Goal: Information Seeking & Learning: Learn about a topic

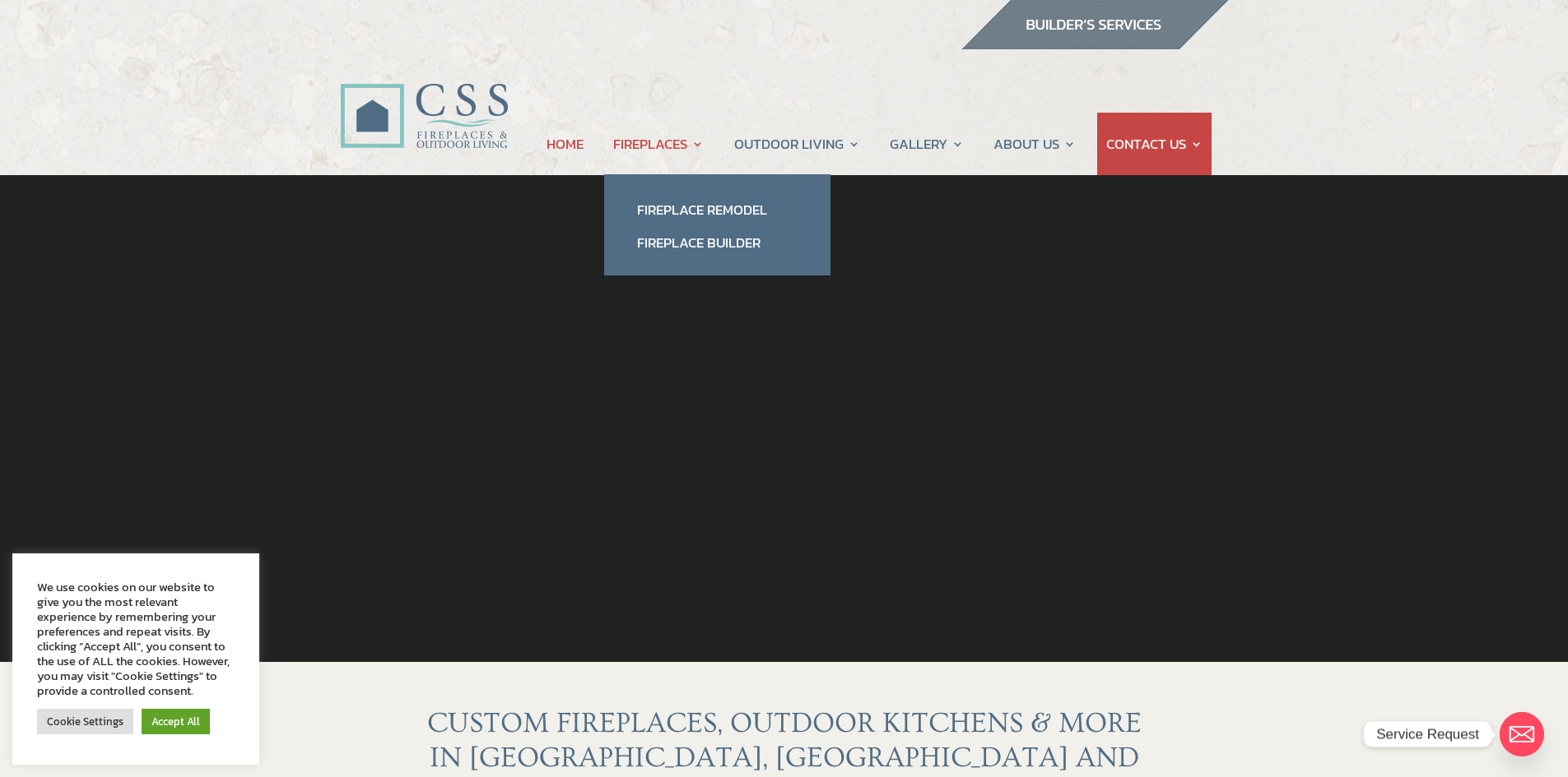
click at [627, 153] on link "FIREPLACES" at bounding box center [658, 143] width 90 height 62
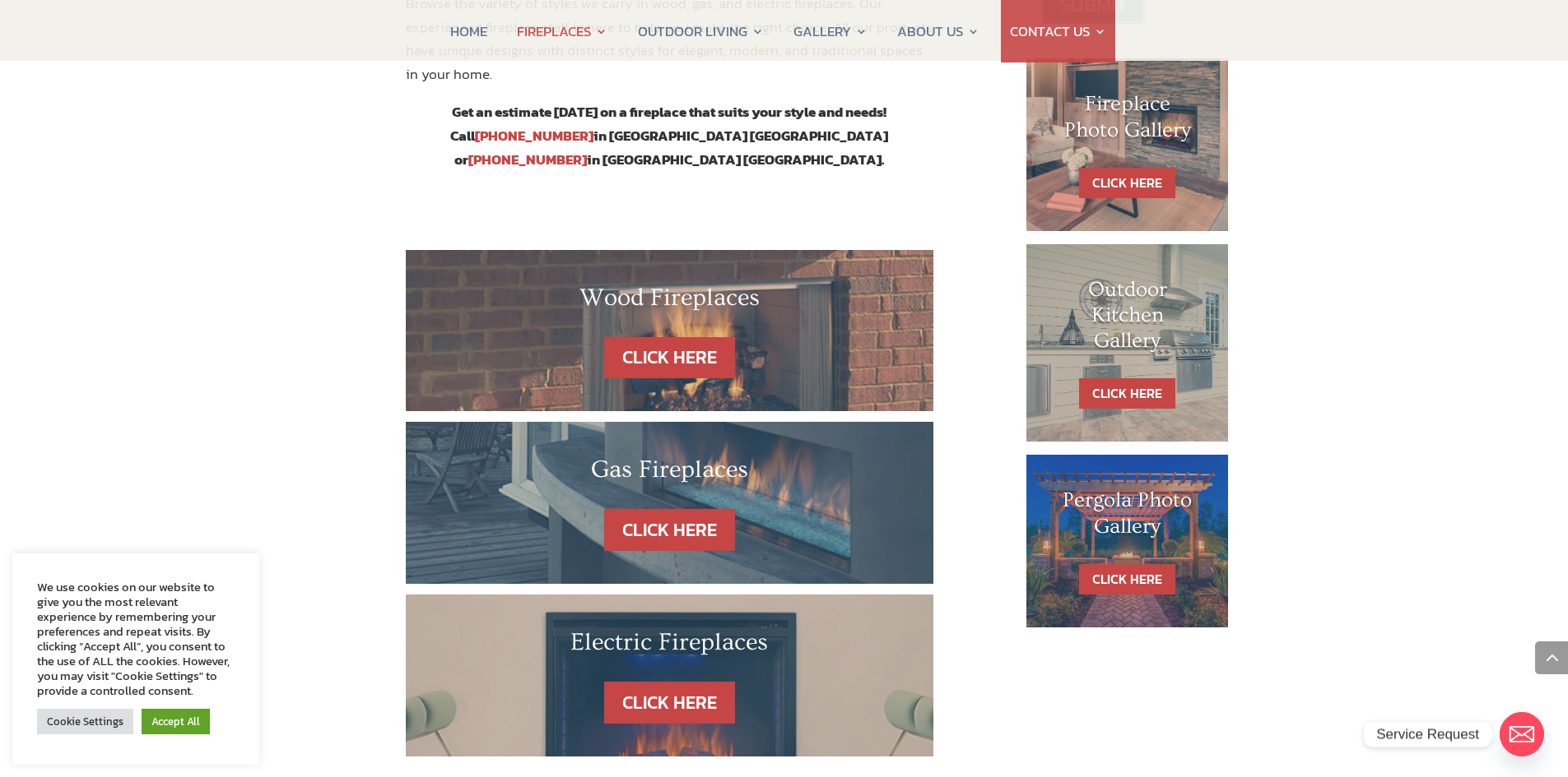
scroll to position [823, 0]
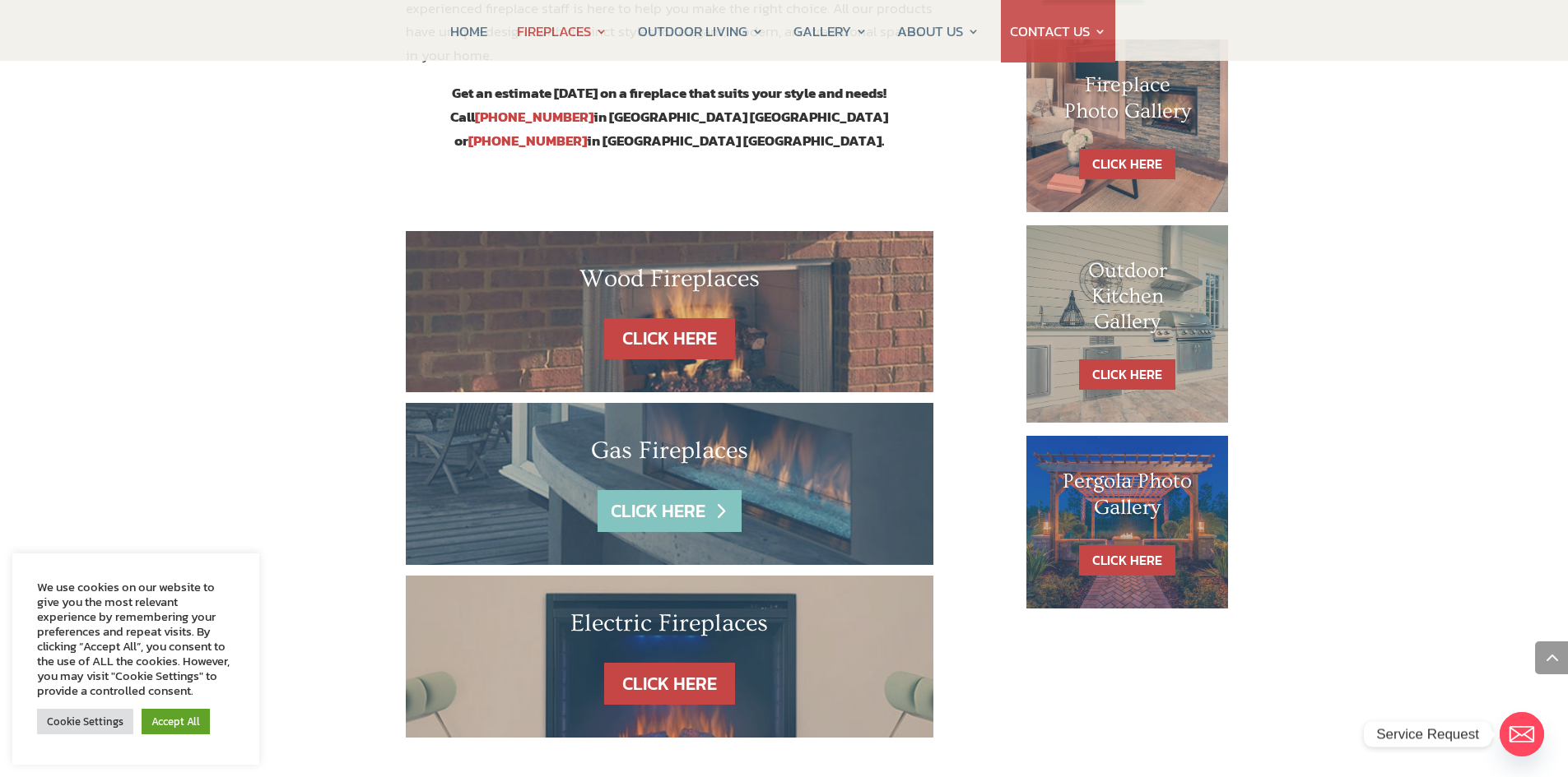
click at [713, 490] on link "CLICK HERE" at bounding box center [668, 511] width 143 height 42
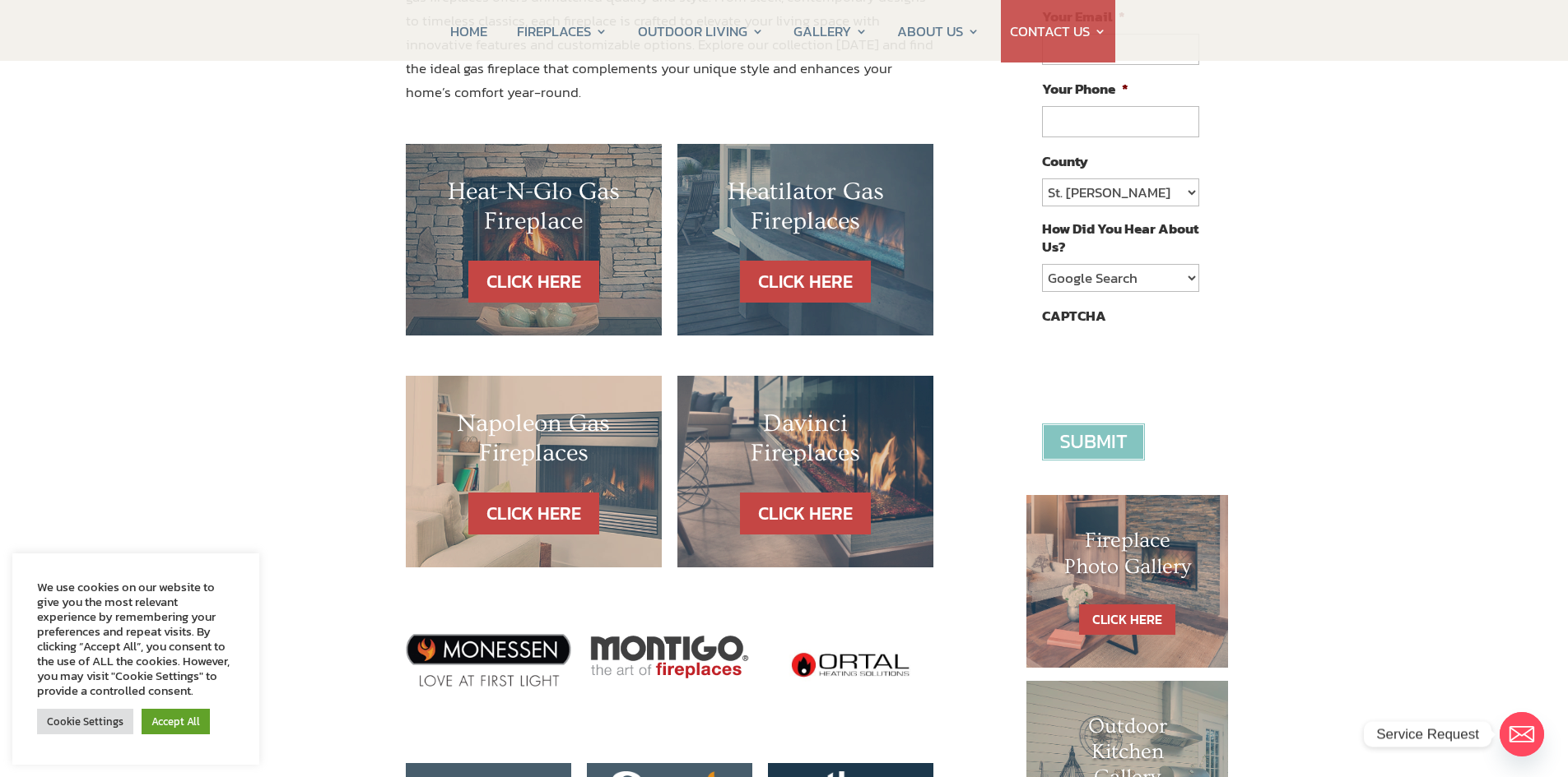
scroll to position [411, 0]
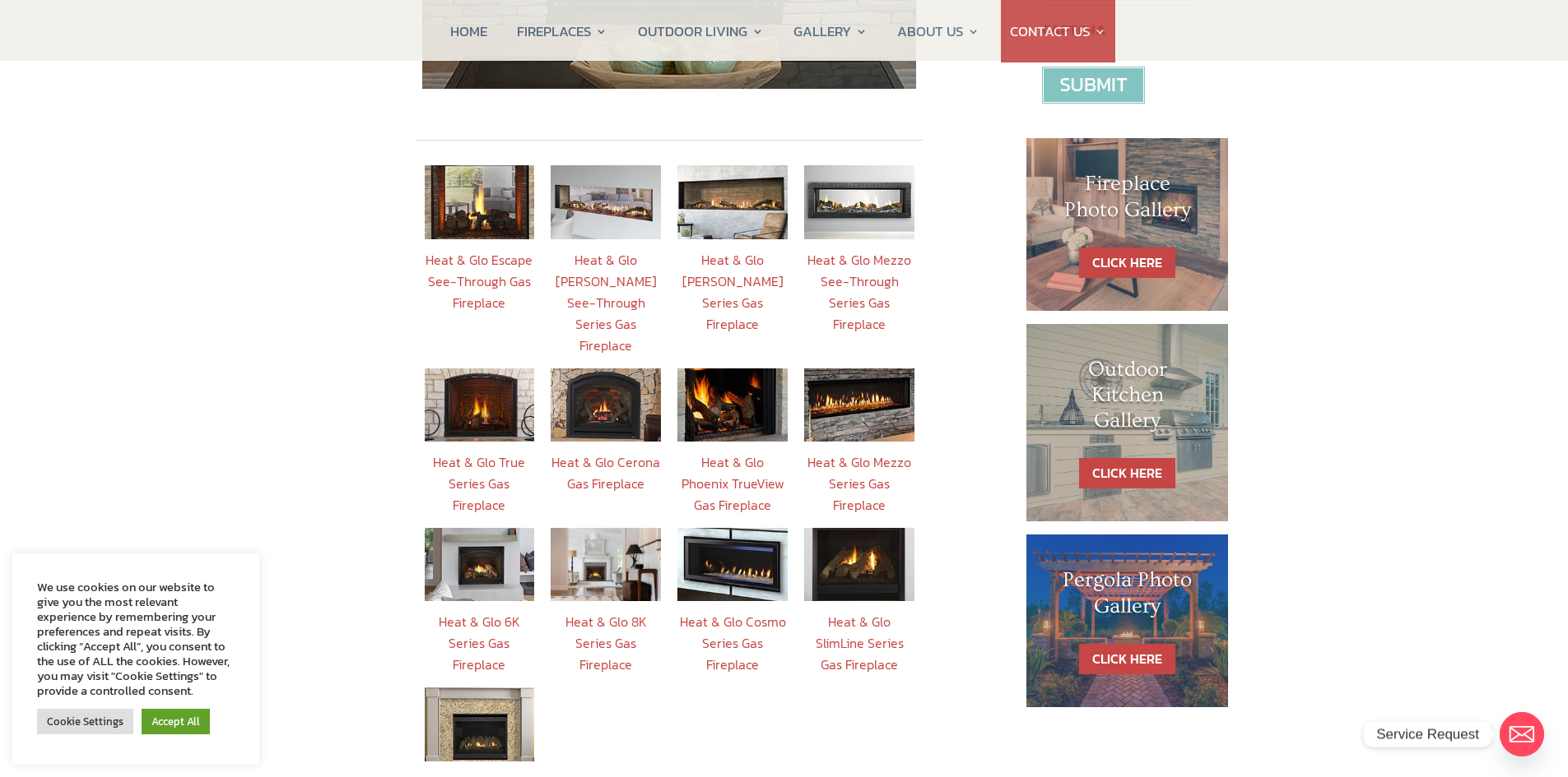
scroll to position [658, 0]
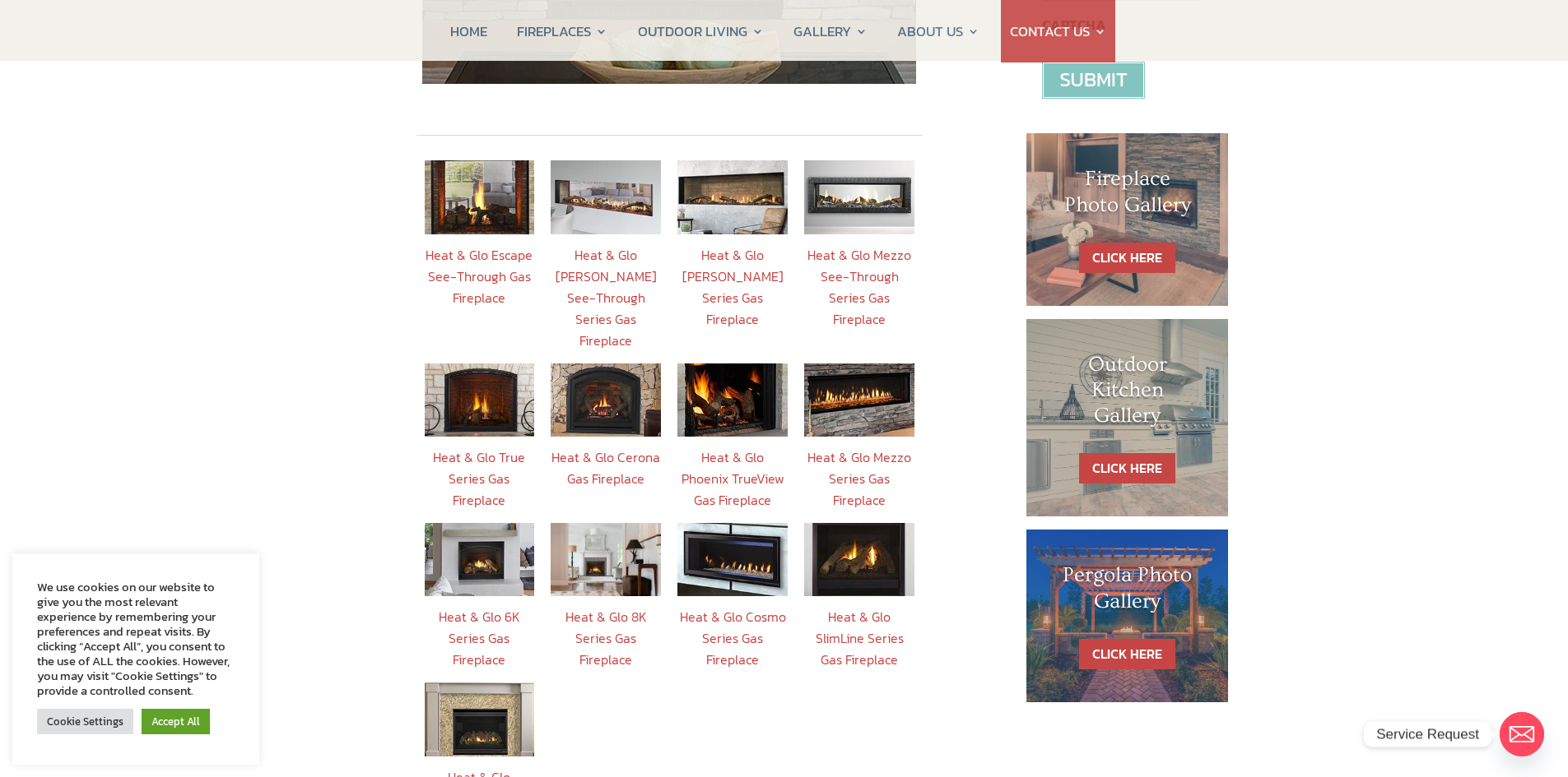
drag, startPoint x: 491, startPoint y: 434, endPoint x: 456, endPoint y: 413, distance: 40.8
click at [456, 448] on link "Heat & Glo True Series Gas Fireplace" at bounding box center [479, 478] width 92 height 62
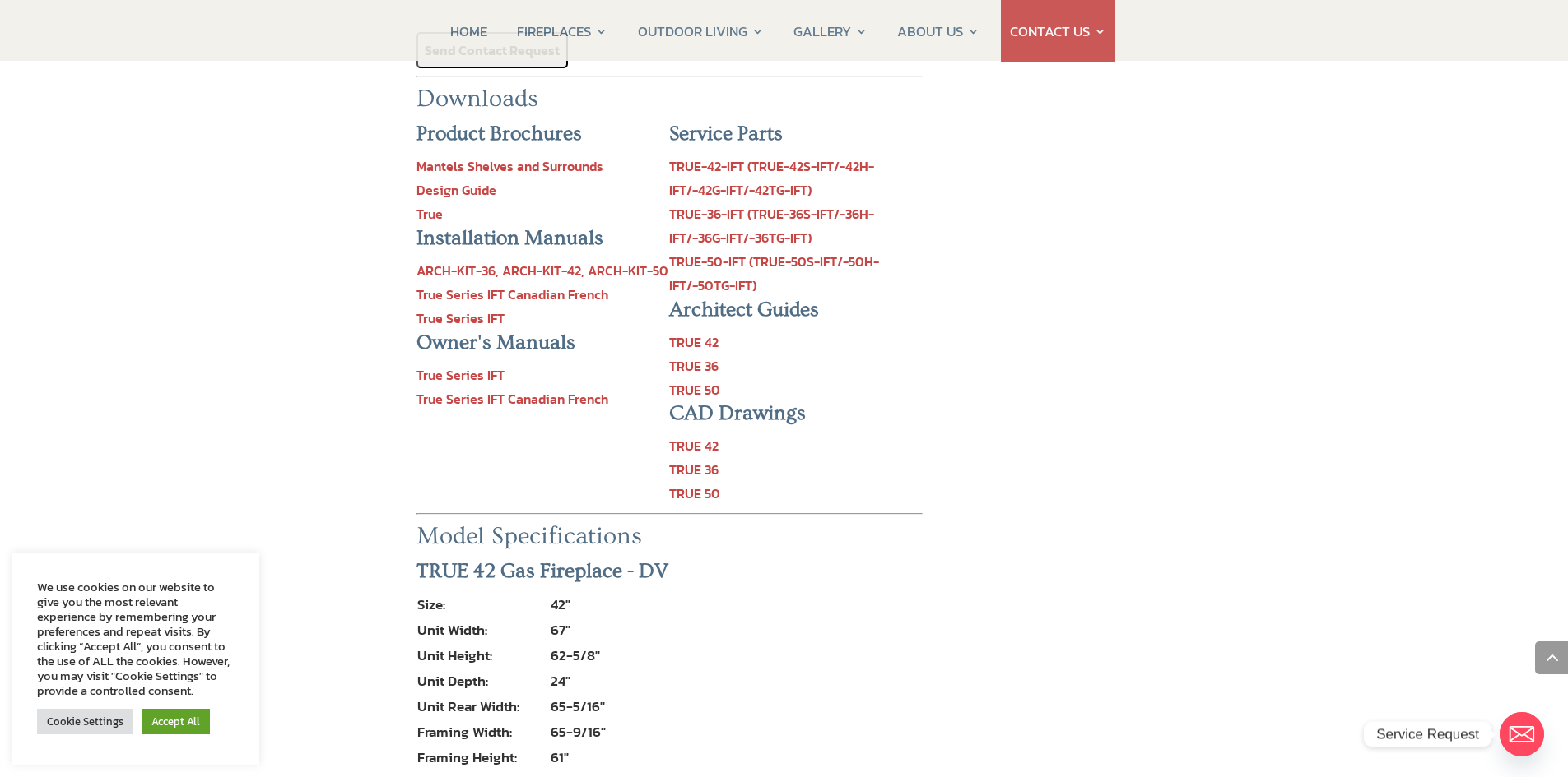
scroll to position [2056, 0]
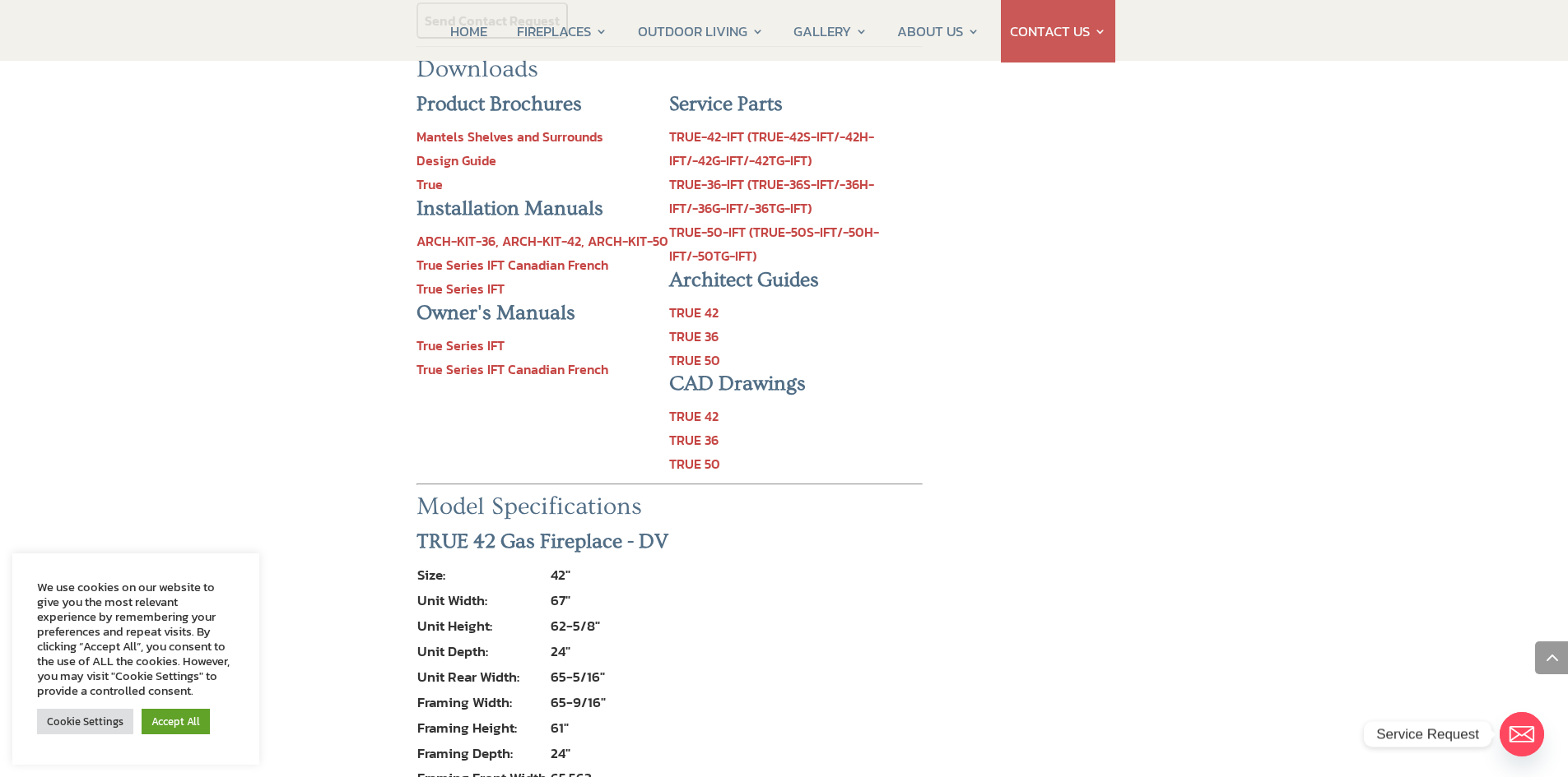
click at [692, 406] on link "TRUE 42" at bounding box center [694, 416] width 49 height 19
click at [692, 454] on link "TRUE 50" at bounding box center [695, 464] width 51 height 19
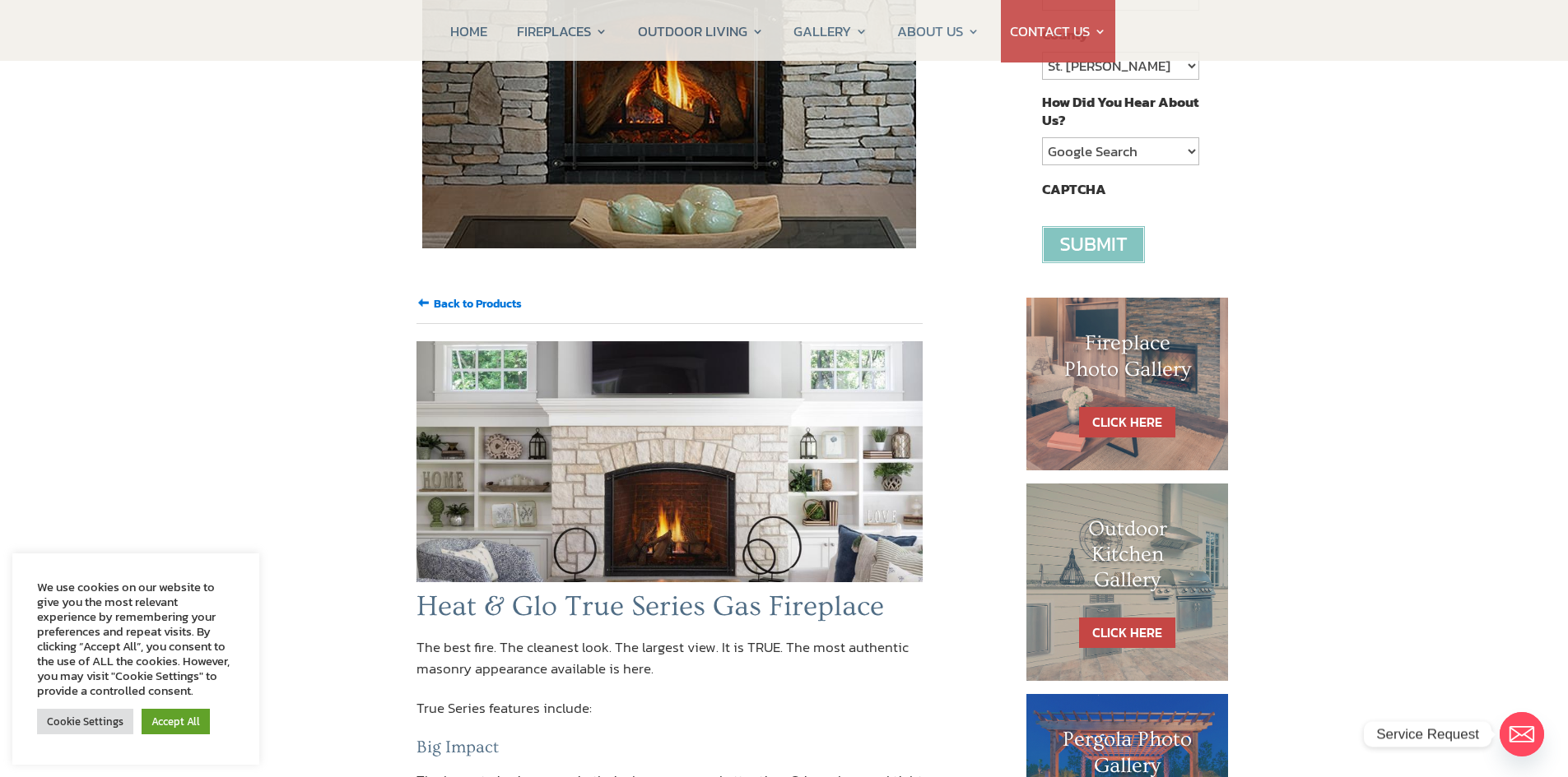
scroll to position [83, 0]
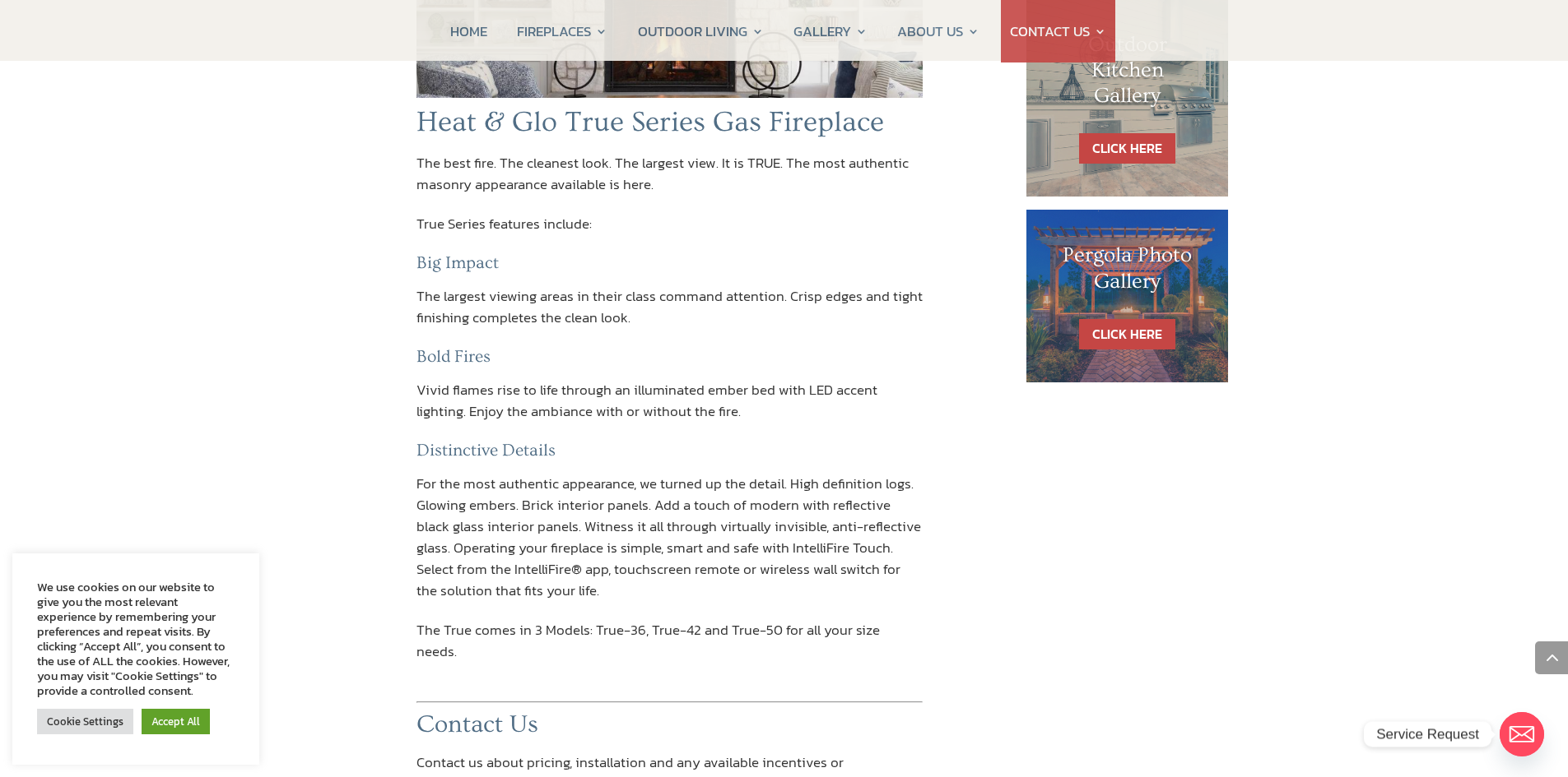
scroll to position [1152, 0]
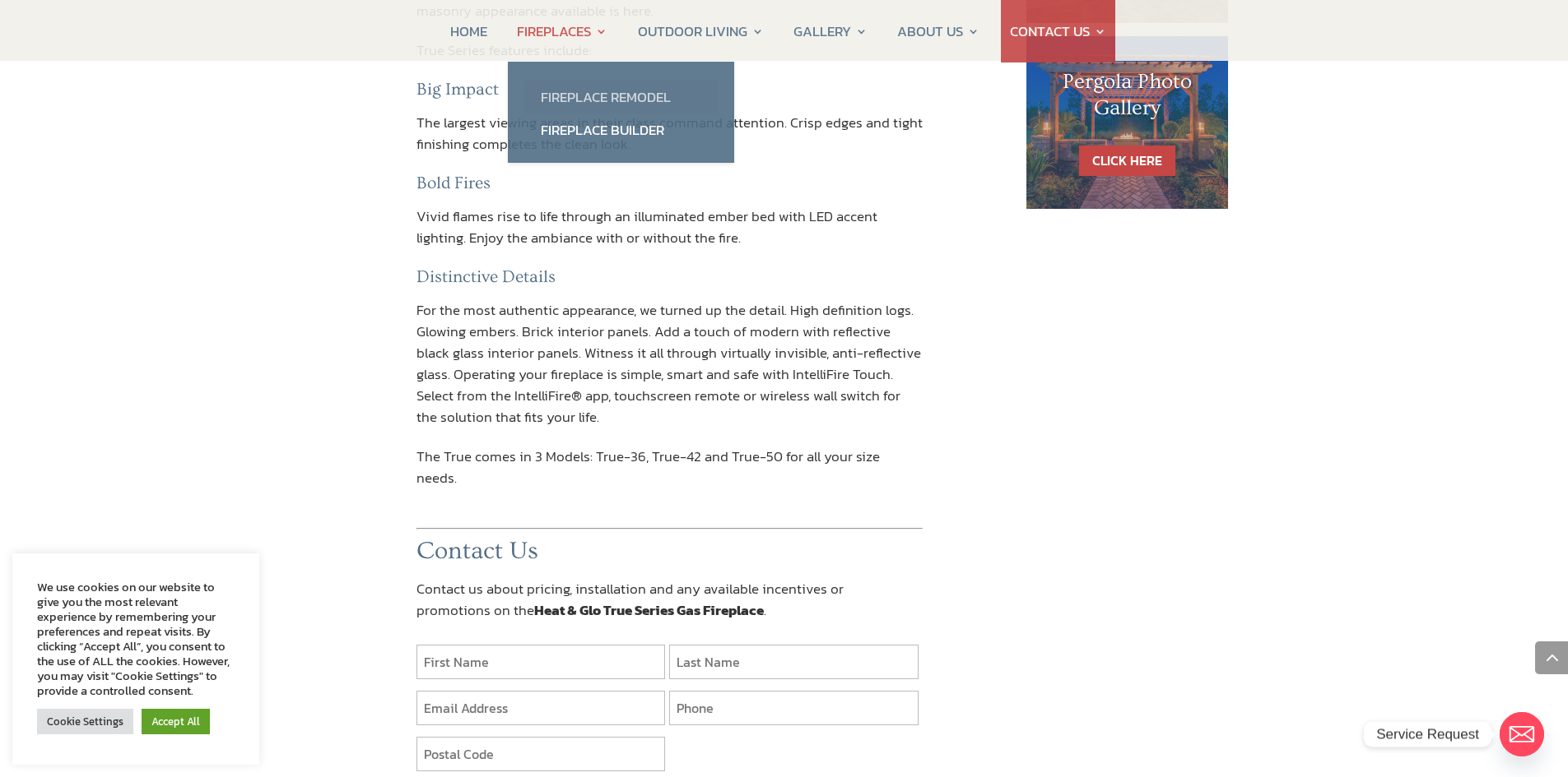
click at [587, 96] on link "Fireplace Remodel" at bounding box center [621, 97] width 193 height 32
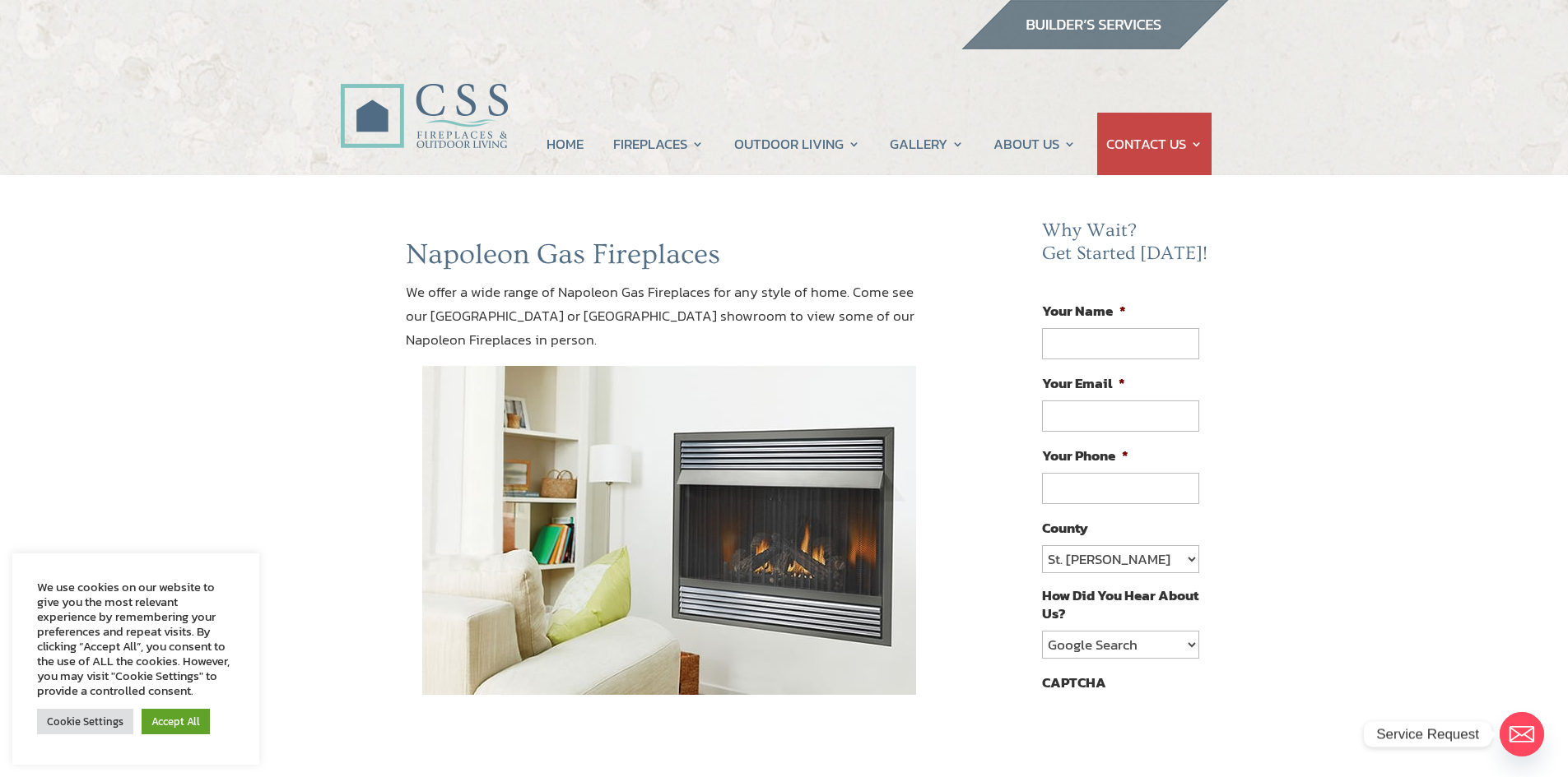
click at [1106, 22] on img at bounding box center [1094, 25] width 268 height 49
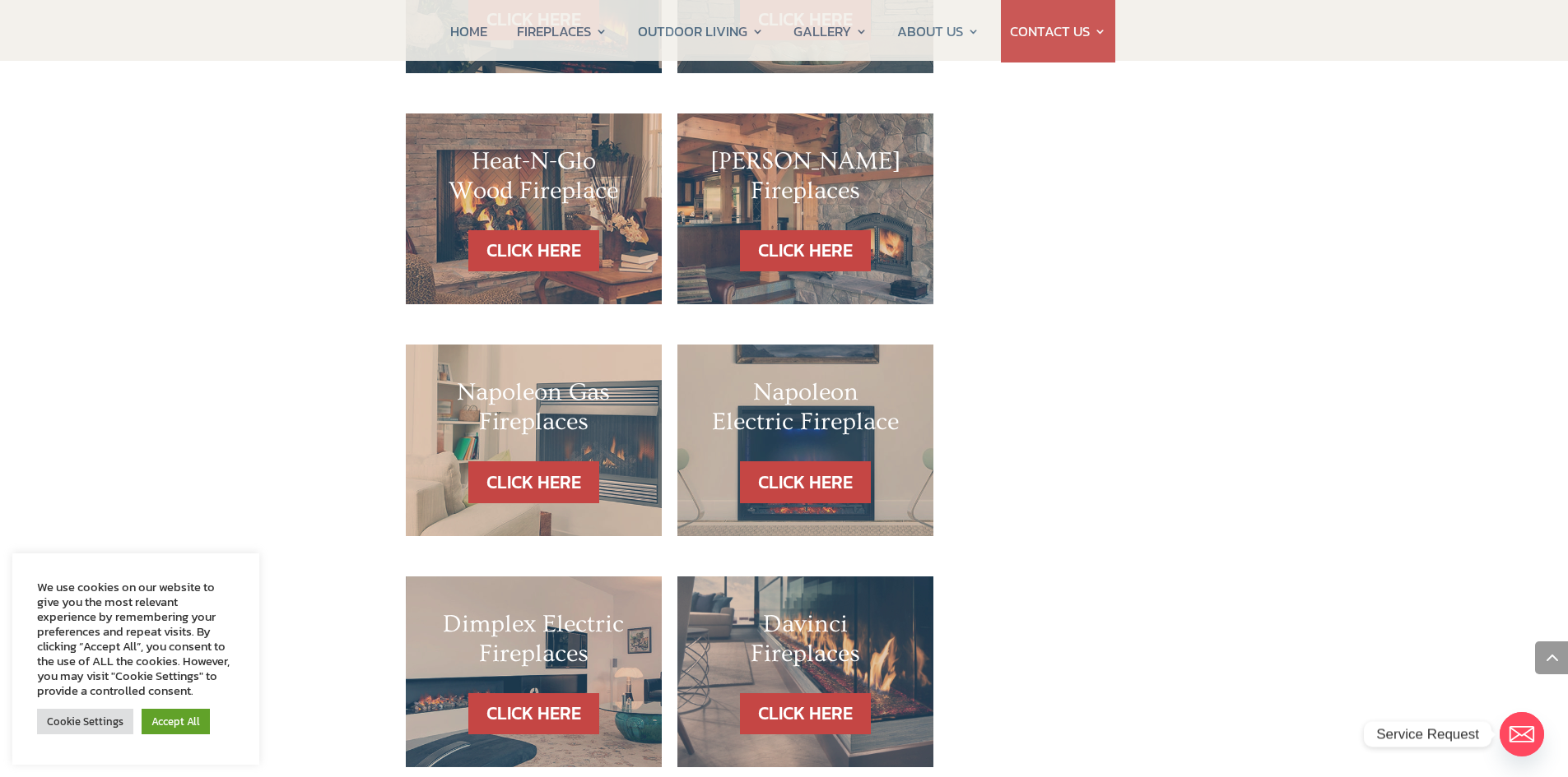
scroll to position [1480, 0]
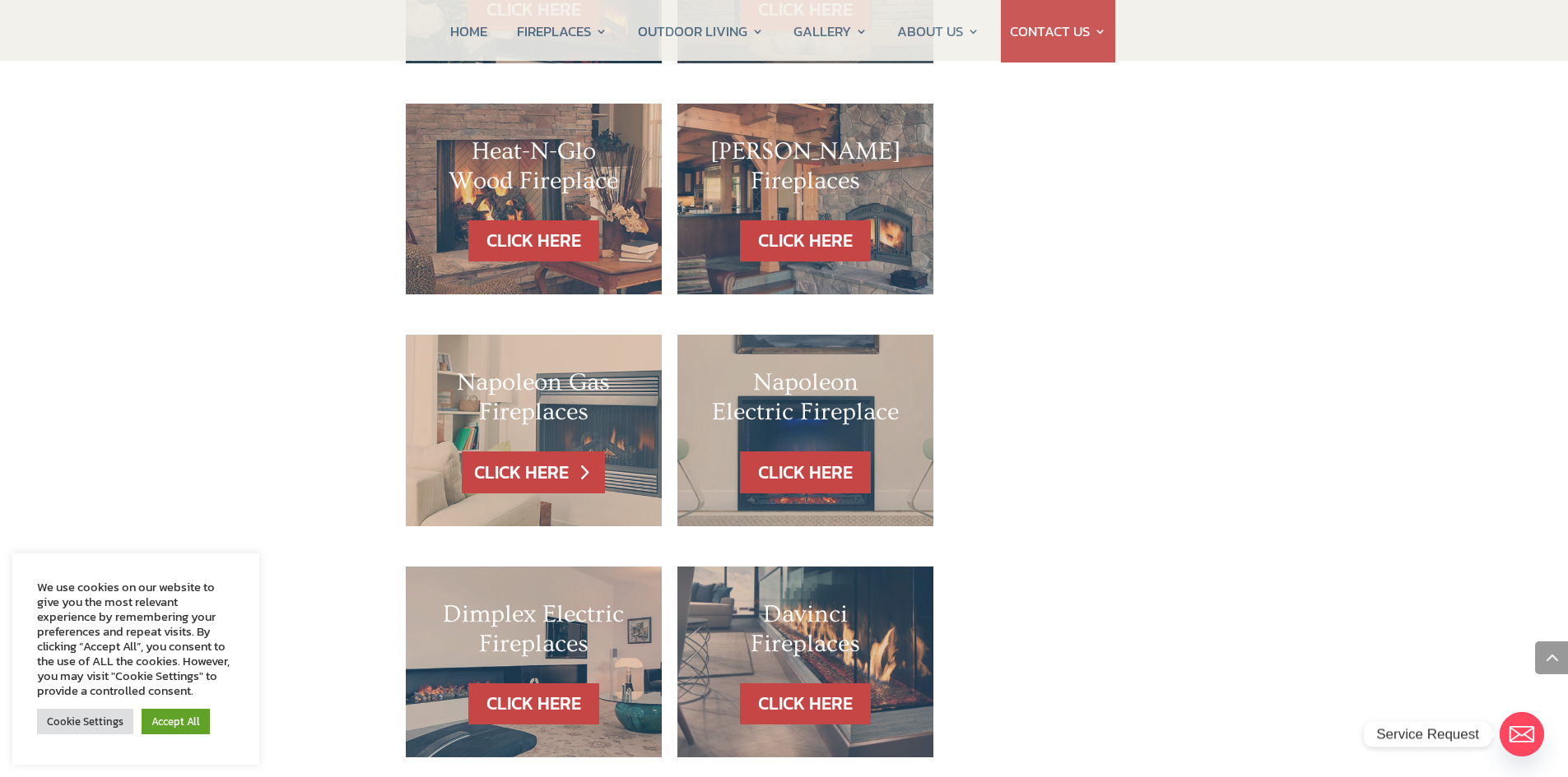
click at [567, 451] on link "CLICK HERE" at bounding box center [533, 472] width 143 height 42
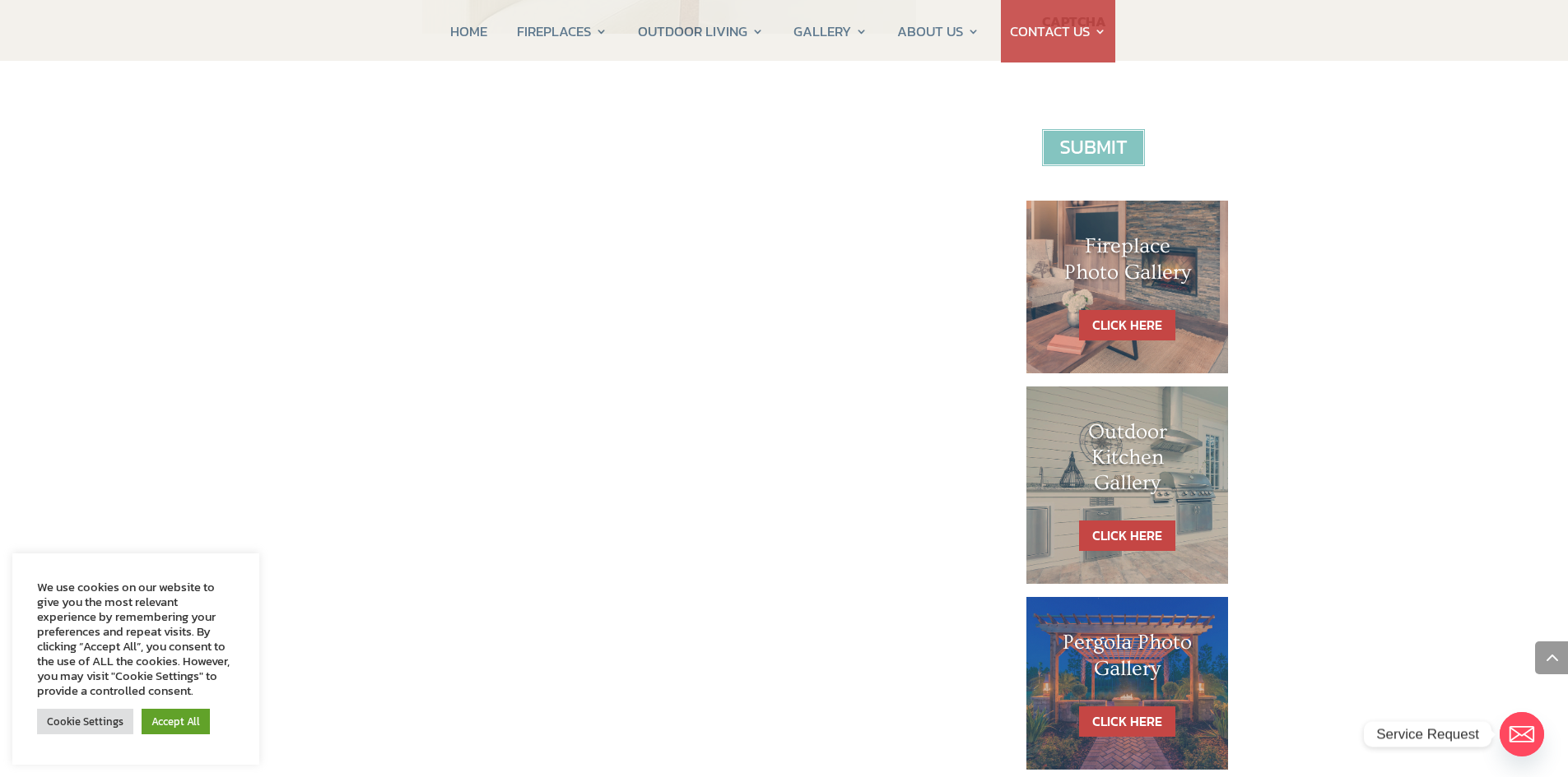
scroll to position [658, 0]
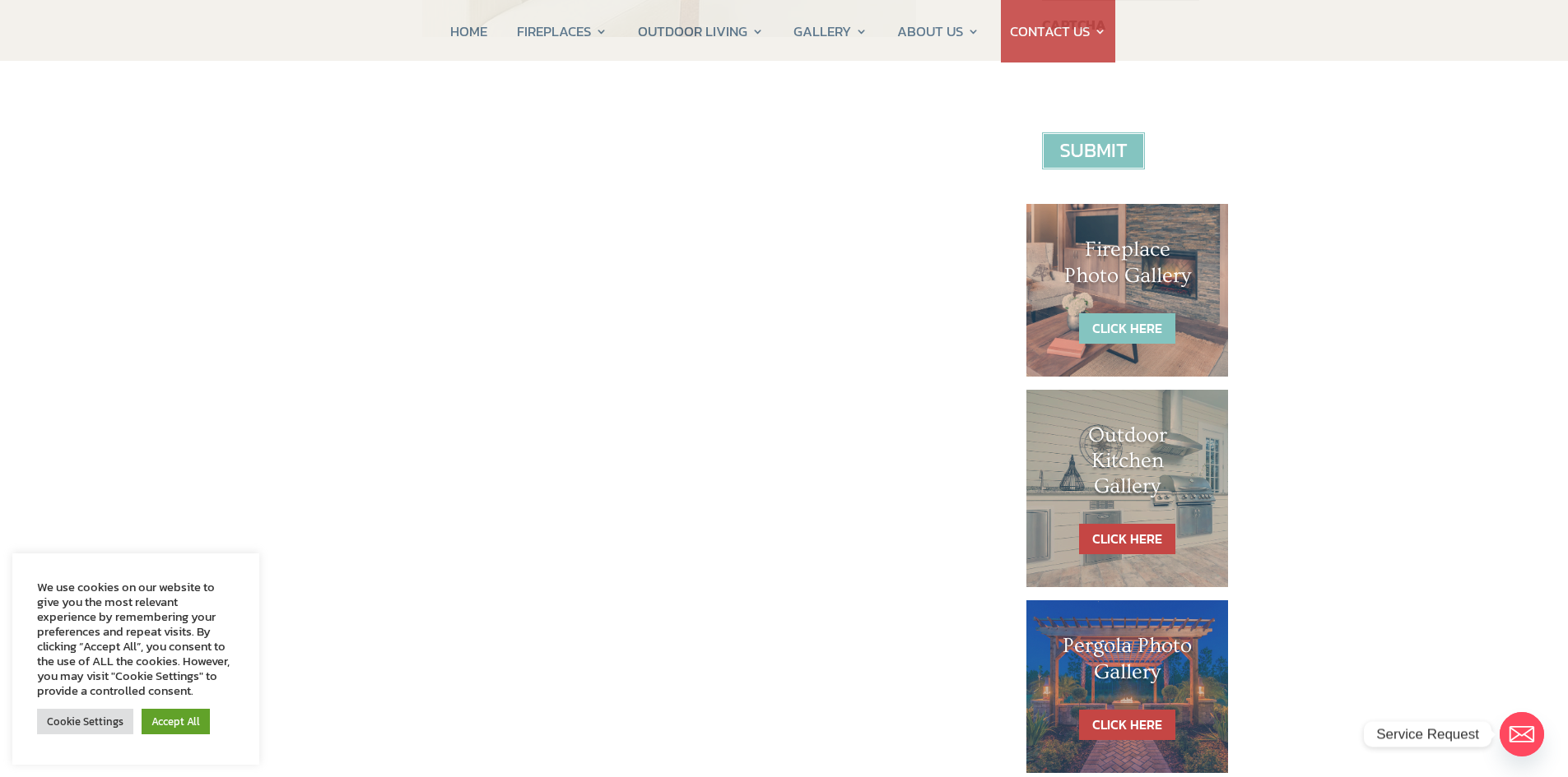
click at [1144, 324] on link "CLICK HERE" at bounding box center [1127, 328] width 97 height 31
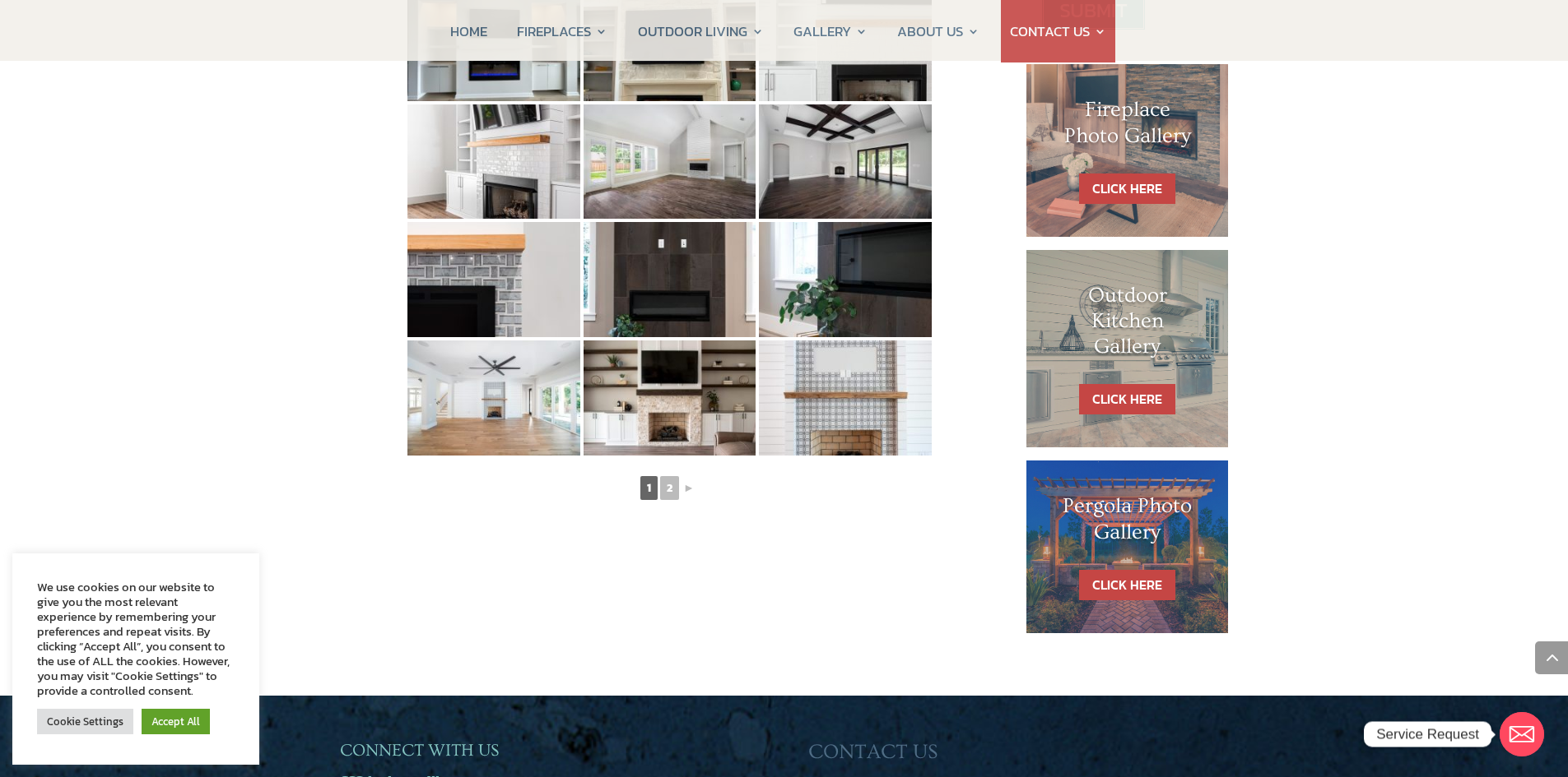
scroll to position [823, 0]
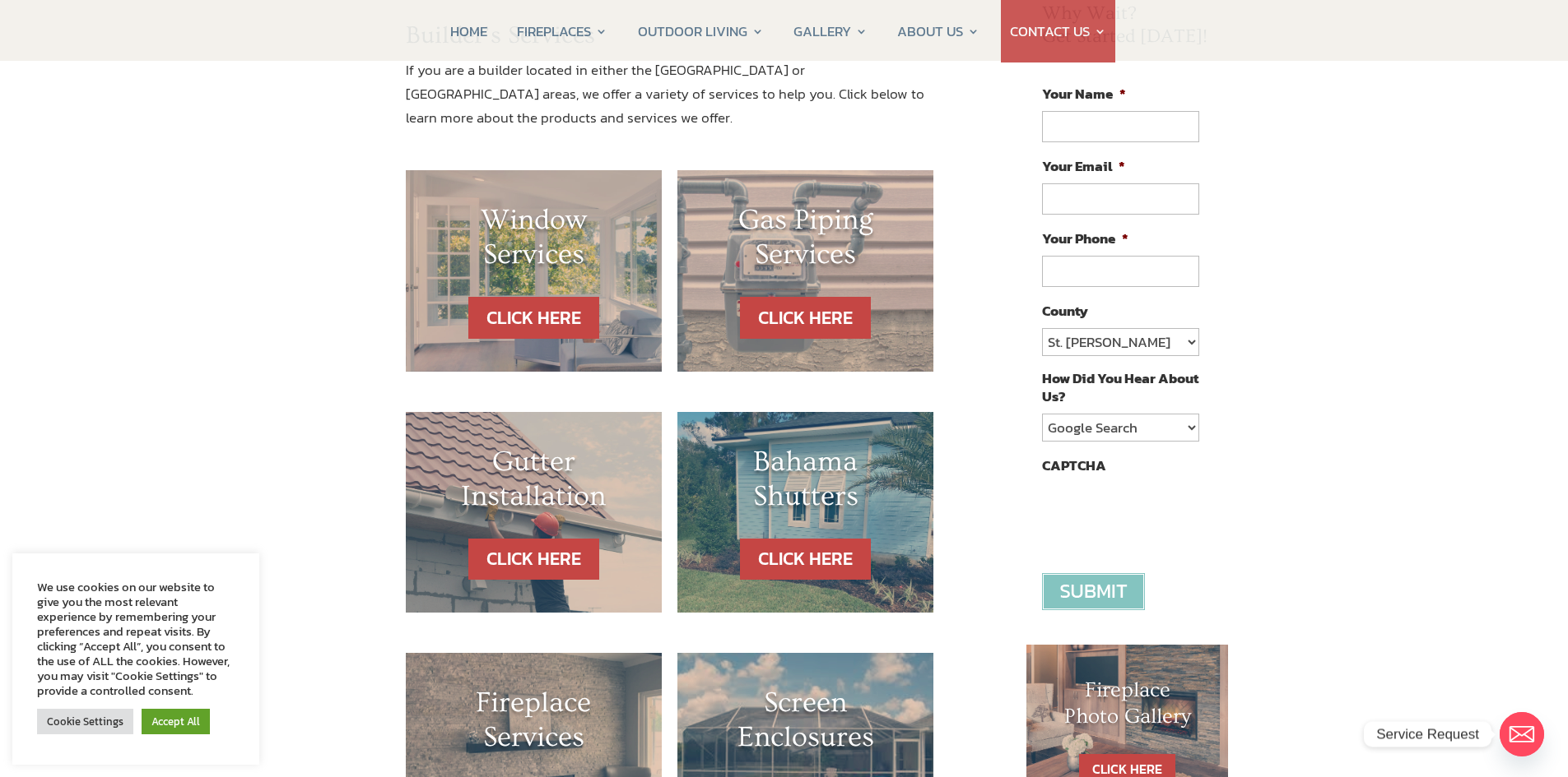
scroll to position [247, 0]
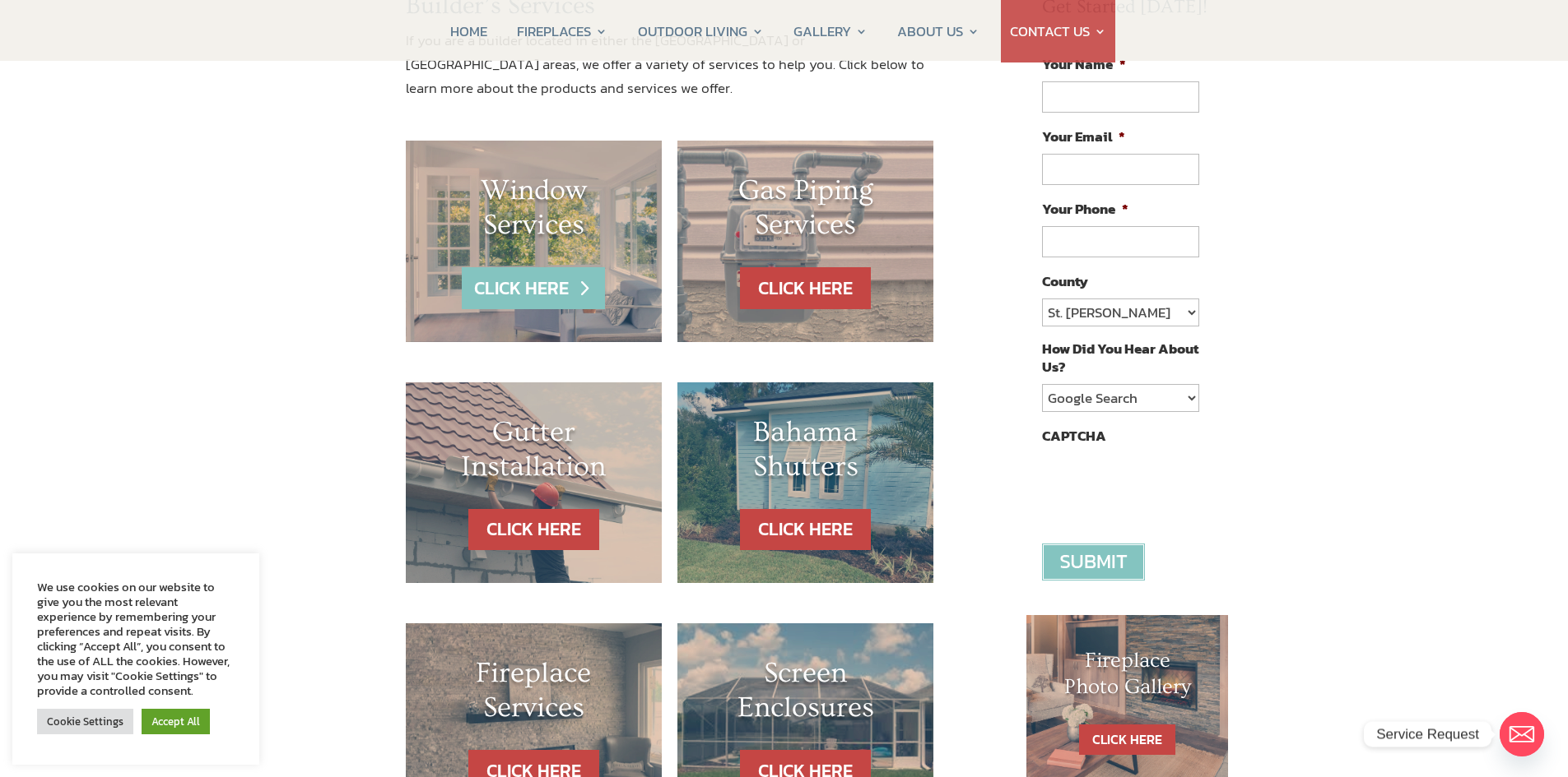
click at [495, 289] on link "CLICK HERE" at bounding box center [533, 288] width 143 height 42
